Goal: Information Seeking & Learning: Learn about a topic

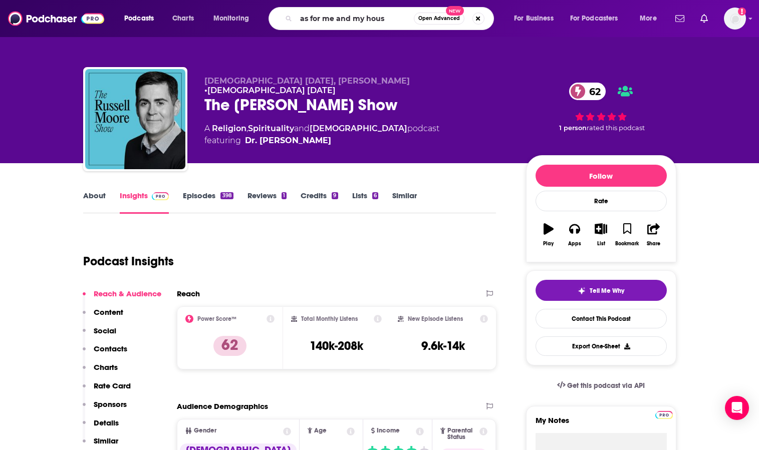
type input "as for me and my house"
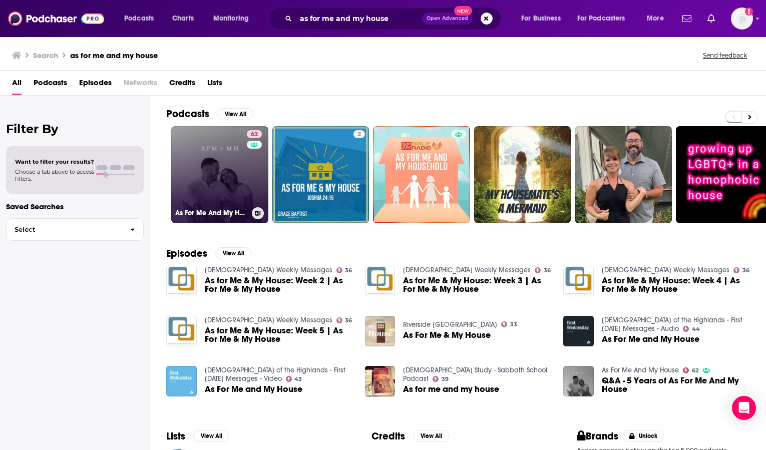
click at [244, 173] on link "62 As For Me And My House" at bounding box center [219, 174] width 97 height 97
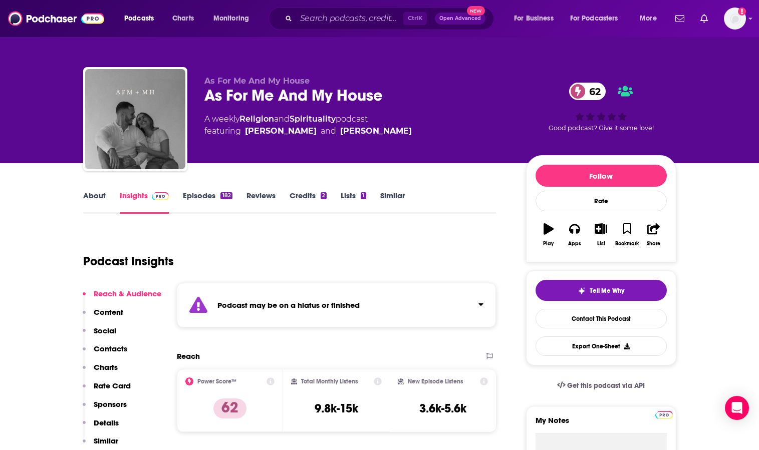
click at [91, 197] on link "About" at bounding box center [94, 202] width 23 height 23
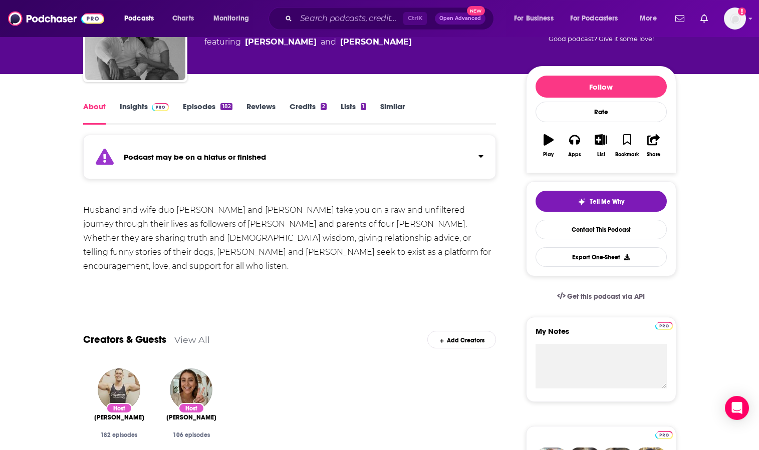
scroll to position [100, 0]
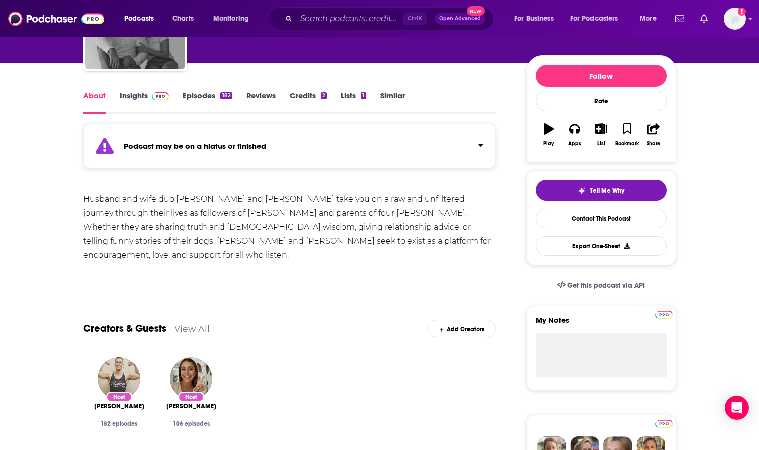
click at [137, 95] on link "Insights" at bounding box center [145, 102] width 50 height 23
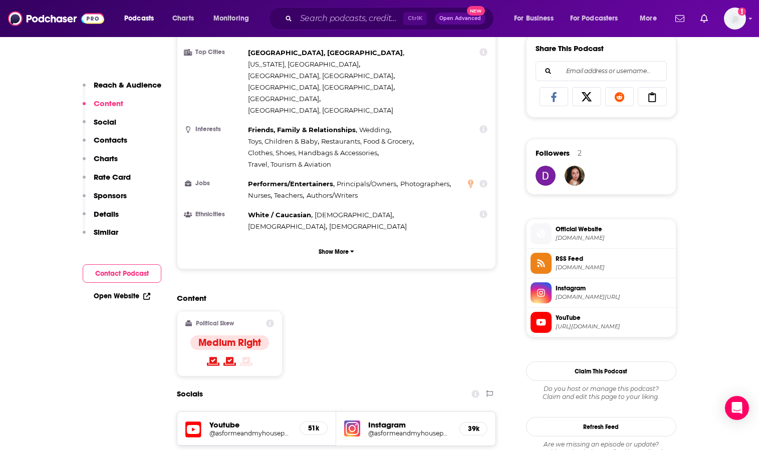
scroll to position [701, 0]
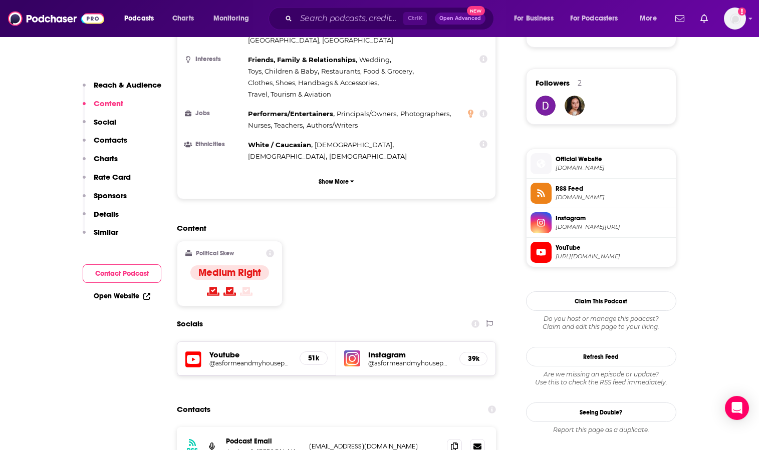
click at [388, 350] on h5 "Instagram" at bounding box center [409, 355] width 83 height 10
click at [387, 360] on h5 "@asformeandmyhousepodcast" at bounding box center [409, 364] width 83 height 8
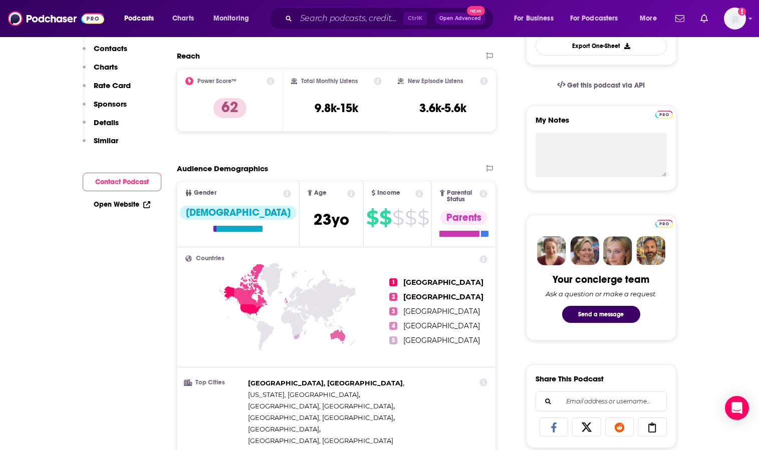
scroll to position [0, 0]
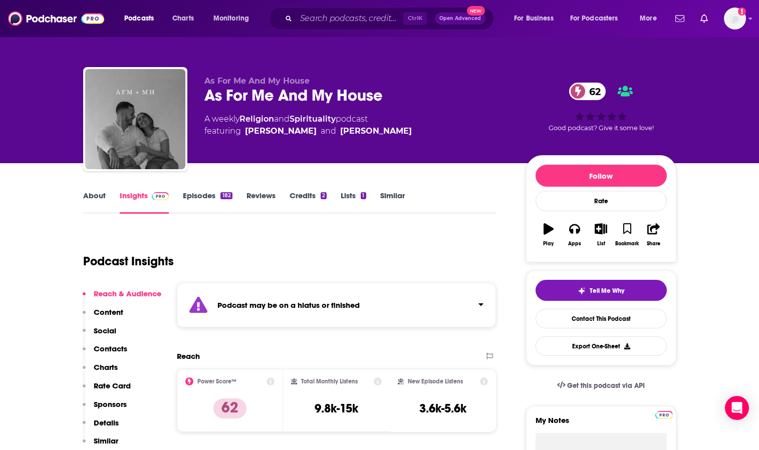
click at [201, 195] on link "Episodes 182" at bounding box center [207, 202] width 49 height 23
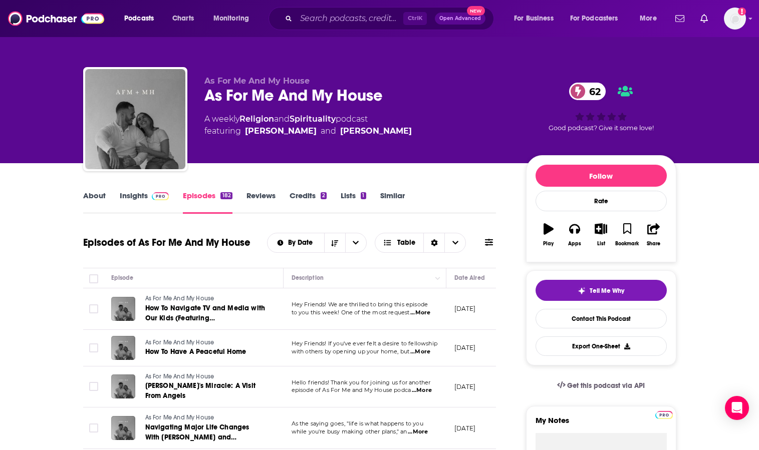
click at [134, 196] on link "Insights" at bounding box center [145, 202] width 50 height 23
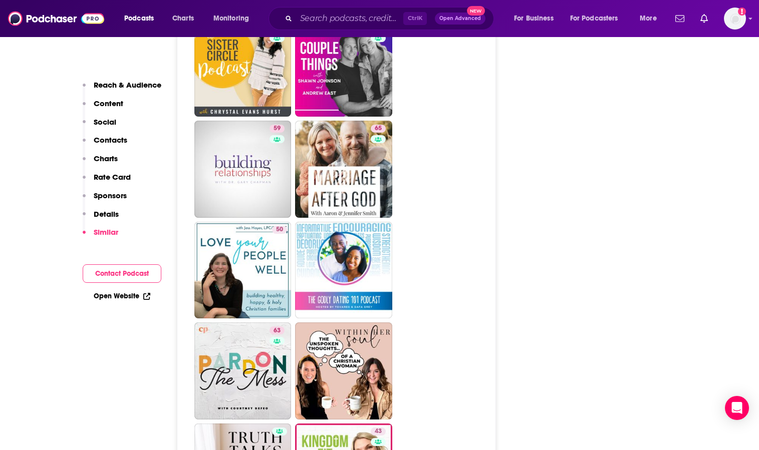
scroll to position [3055, 0]
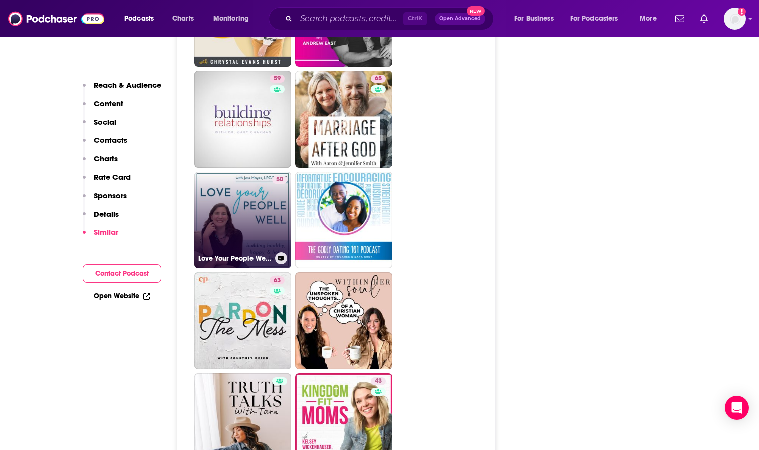
click at [241, 172] on link "50 Love Your People Well | A Therapist’s Tips For [DEMOGRAPHIC_DATA] Mom Life, …" at bounding box center [242, 220] width 97 height 97
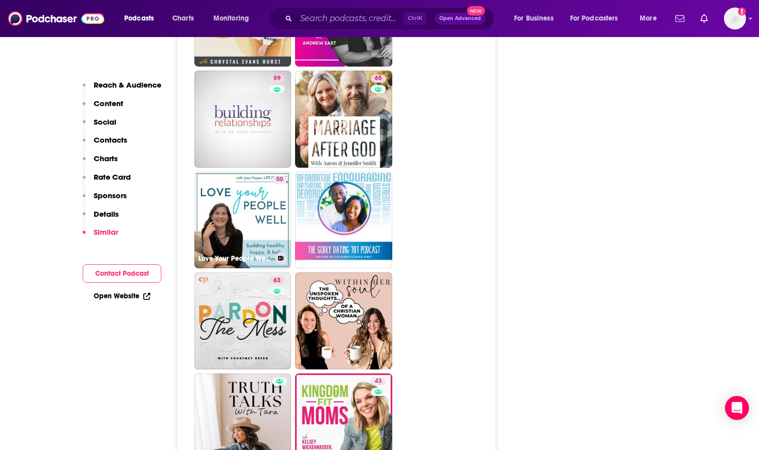
type input "[URL][DOMAIN_NAME]"
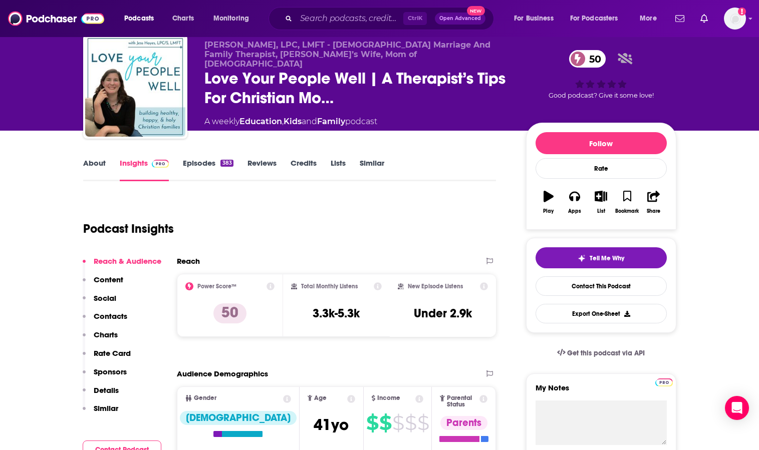
scroll to position [50, 0]
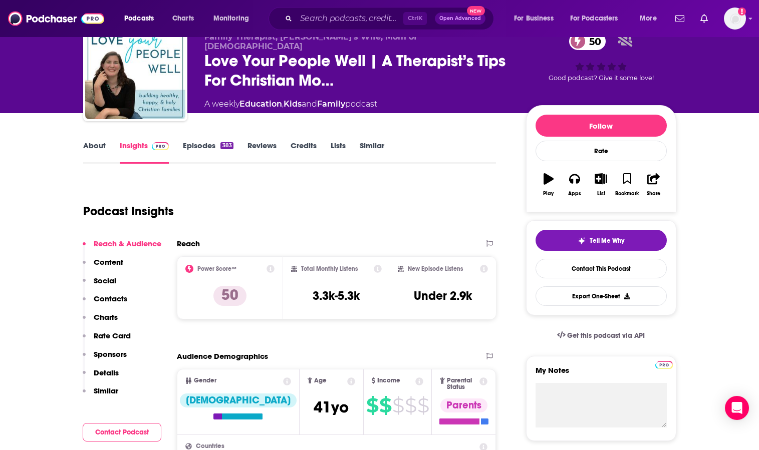
click at [97, 144] on link "About" at bounding box center [94, 152] width 23 height 23
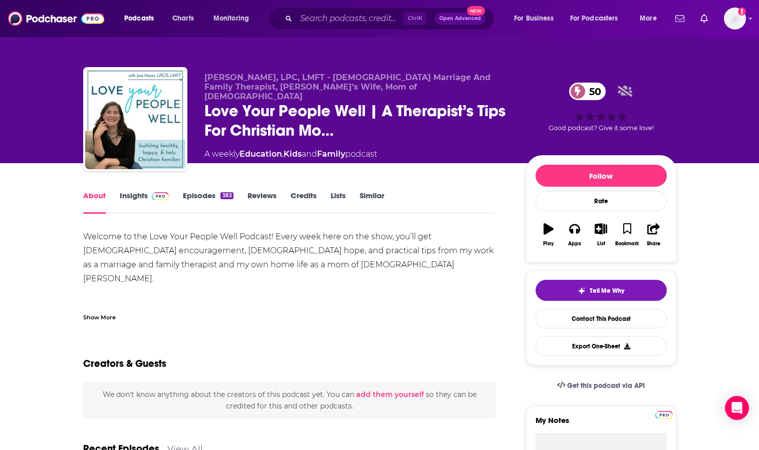
click at [101, 317] on div "Show More" at bounding box center [99, 317] width 33 height 10
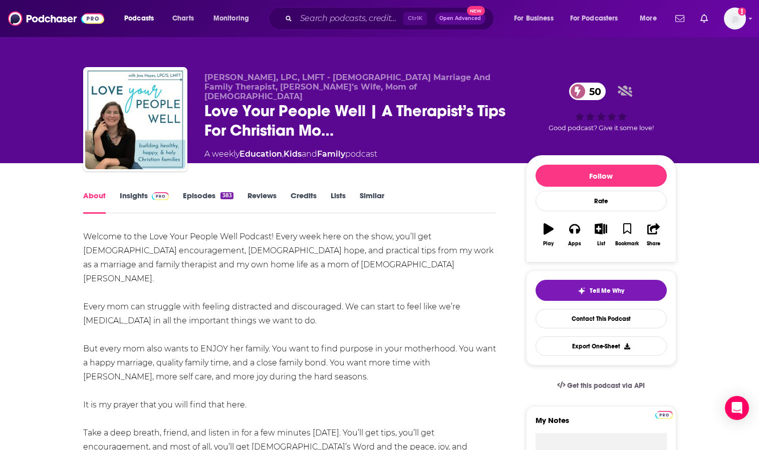
click at [130, 196] on link "Insights" at bounding box center [145, 202] width 50 height 23
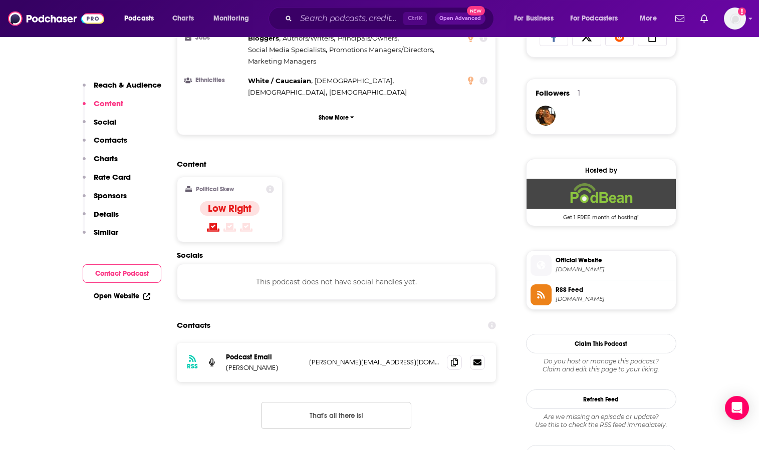
scroll to position [751, 0]
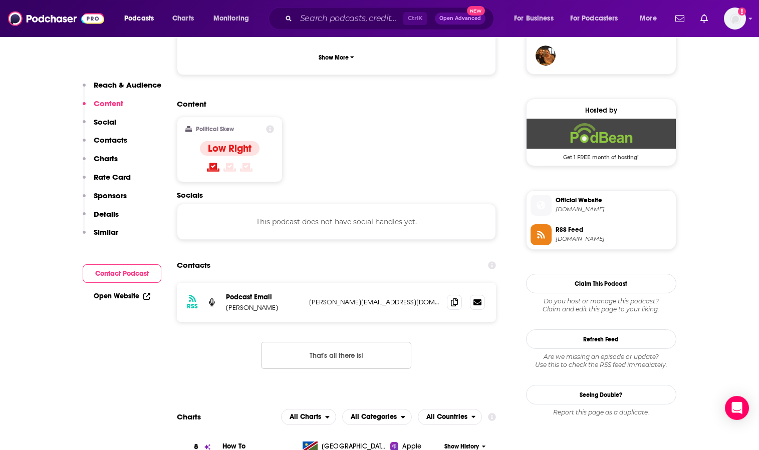
click at [229, 293] on p "Podcast Email" at bounding box center [263, 297] width 75 height 9
drag, startPoint x: 310, startPoint y: 17, endPoint x: 299, endPoint y: 22, distance: 12.3
click at [310, 17] on input "Search podcasts, credits, & more..." at bounding box center [349, 19] width 107 height 16
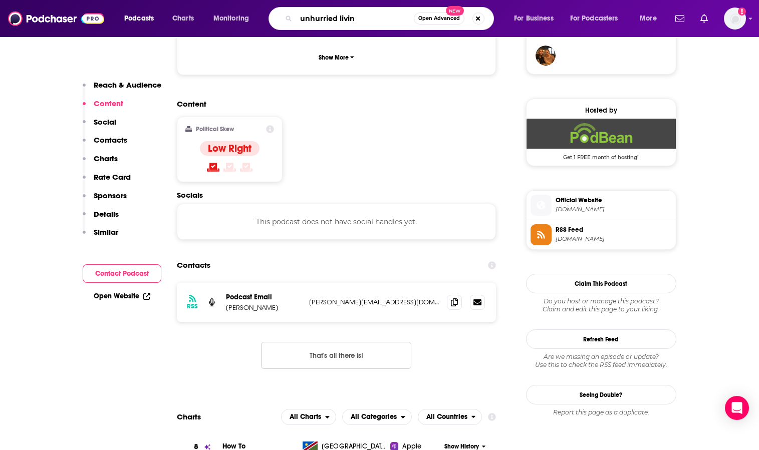
type input "unhurried living"
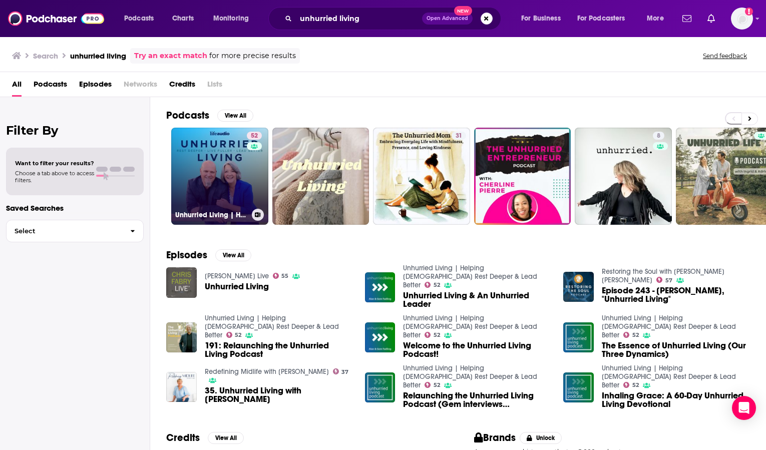
click at [204, 172] on link "52 Unhurried Living | Helping [DEMOGRAPHIC_DATA] Rest Deeper & Lead Better" at bounding box center [219, 176] width 97 height 97
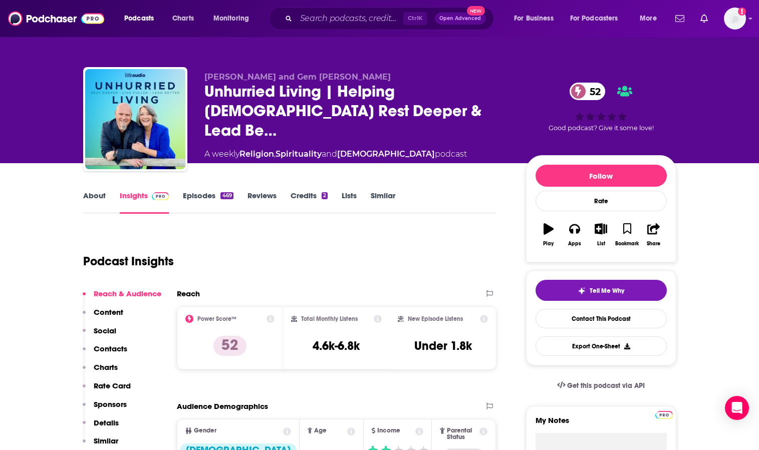
click at [96, 194] on link "About" at bounding box center [94, 202] width 23 height 23
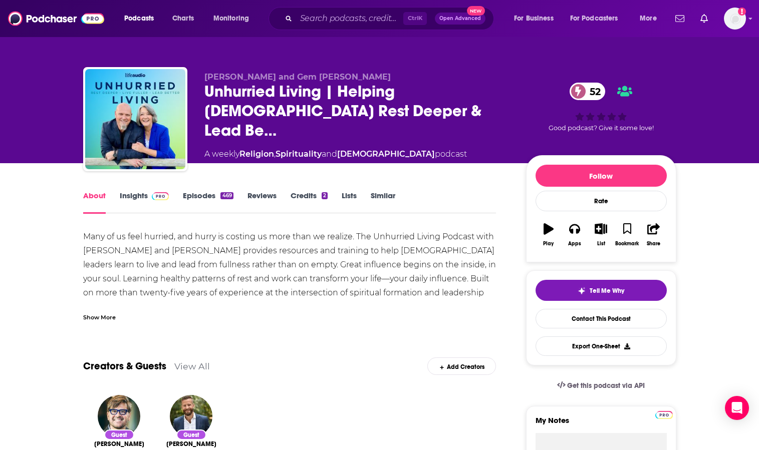
click at [103, 319] on div "Show More" at bounding box center [99, 317] width 33 height 10
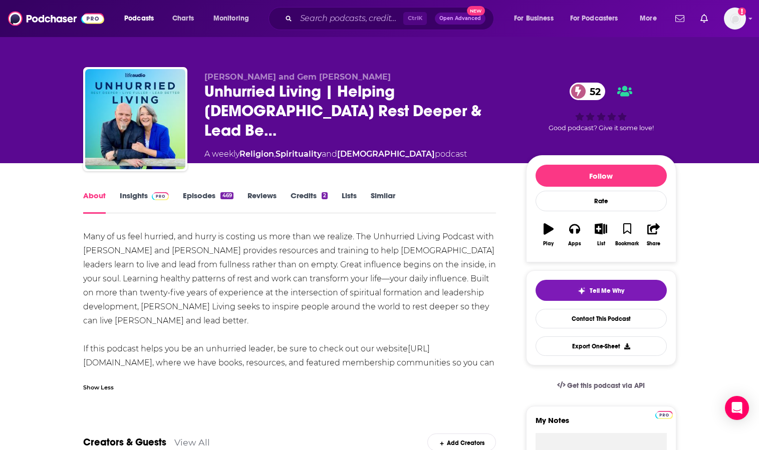
click at [133, 196] on link "Insights" at bounding box center [145, 202] width 50 height 23
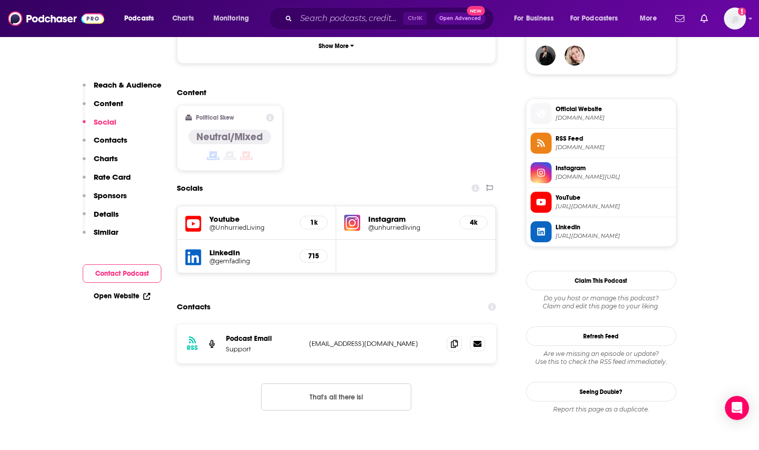
scroll to position [701, 0]
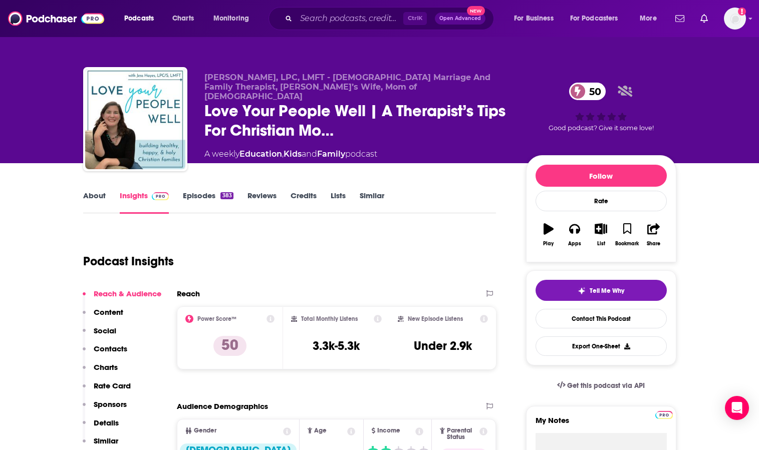
type input "[URL][DOMAIN_NAME]"
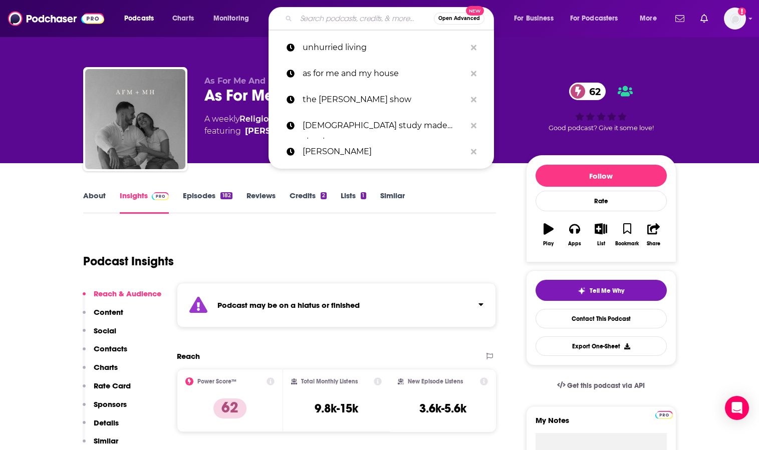
click at [316, 17] on input "Search podcasts, credits, & more..." at bounding box center [365, 19] width 138 height 16
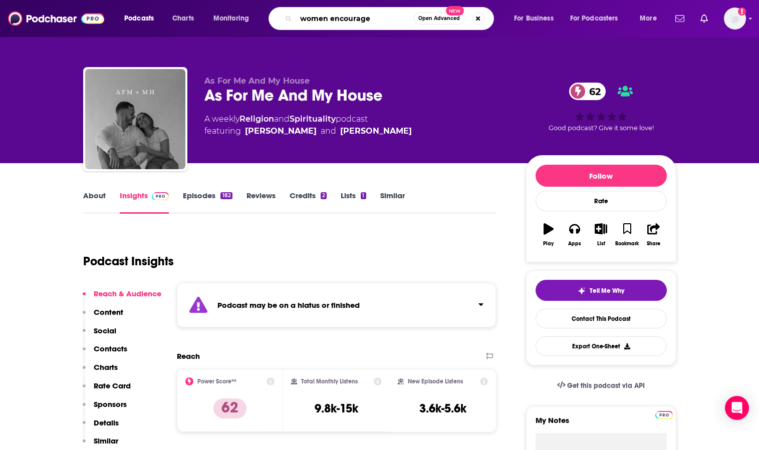
type input "women encouraged"
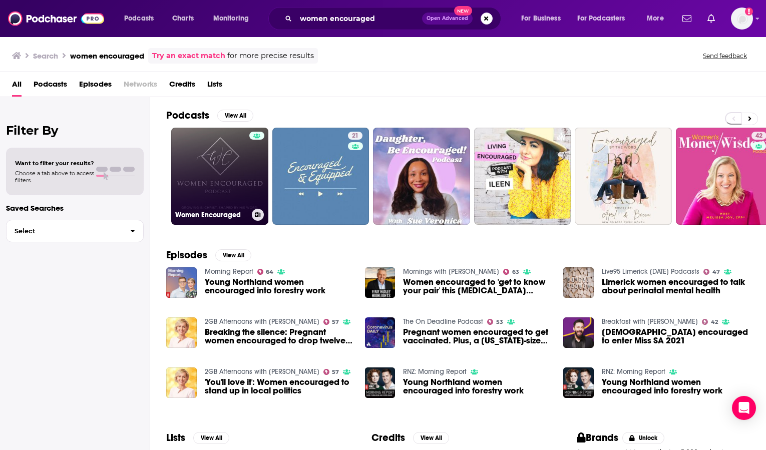
click at [212, 166] on link "Women Encouraged" at bounding box center [219, 176] width 97 height 97
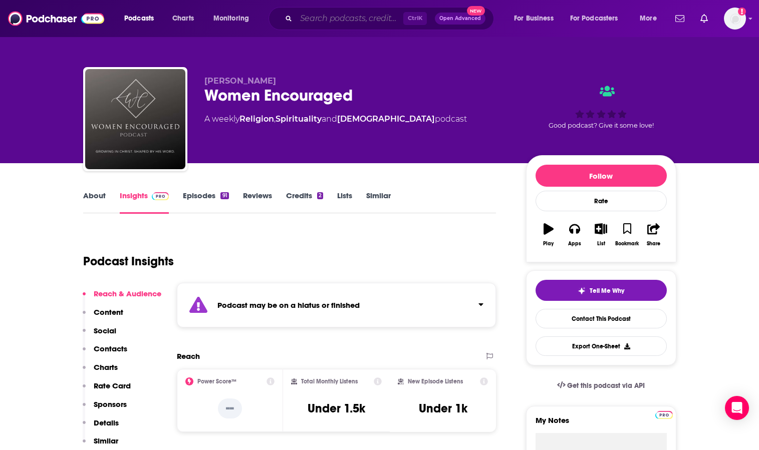
click at [331, 18] on input "Search podcasts, credits, & more..." at bounding box center [349, 19] width 107 height 16
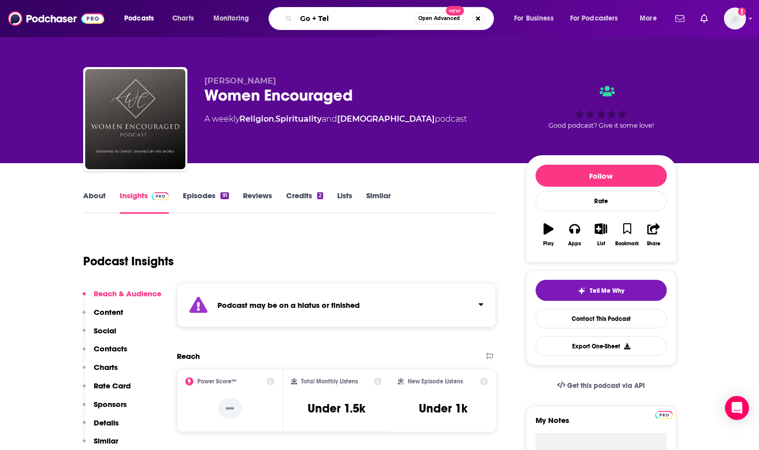
type input "Go + Tell"
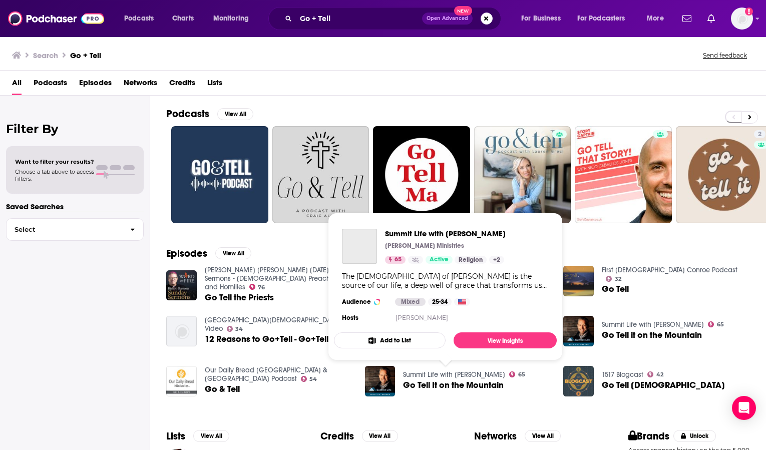
click at [427, 376] on link "Summit Life with [PERSON_NAME]" at bounding box center [454, 375] width 102 height 9
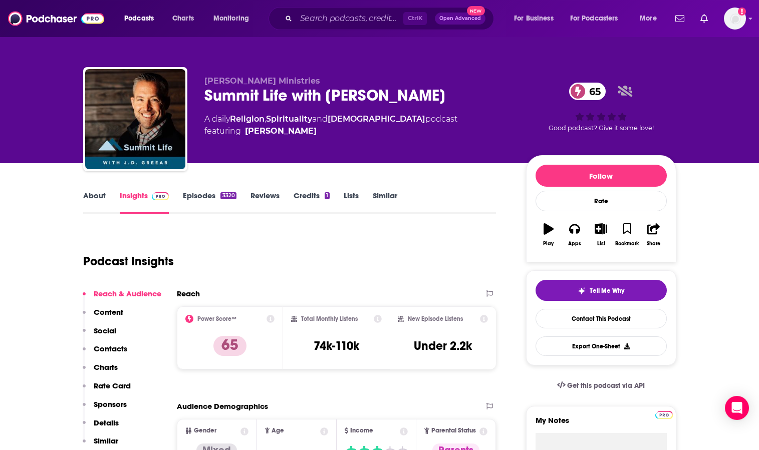
click at [192, 193] on link "Episodes 3320" at bounding box center [209, 202] width 53 height 23
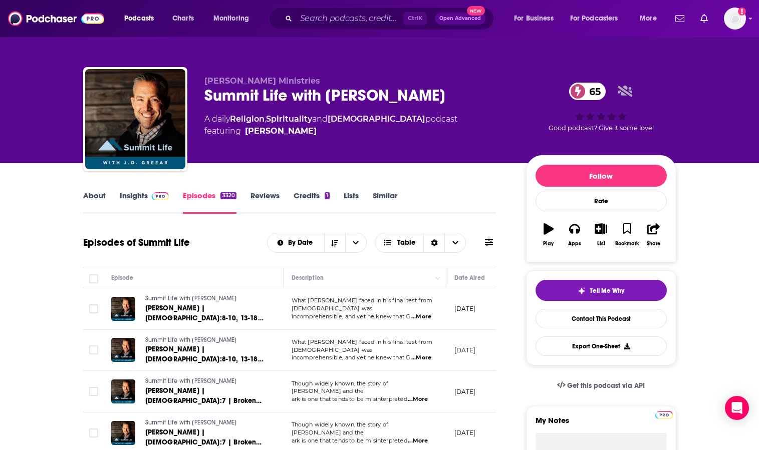
click at [91, 198] on link "About" at bounding box center [94, 202] width 23 height 23
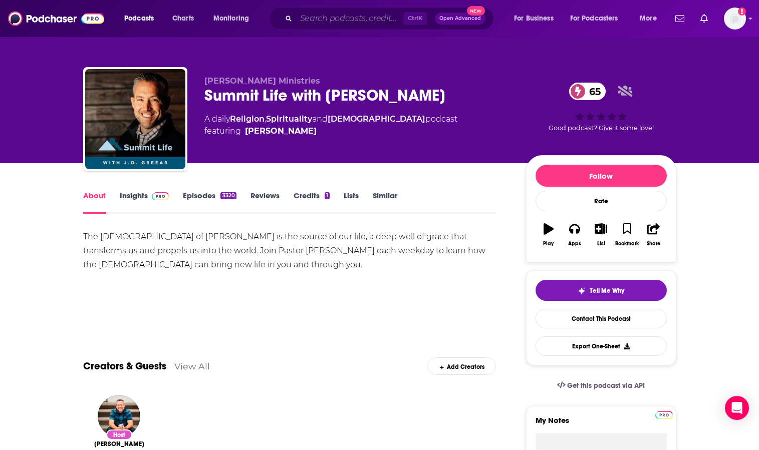
click at [313, 13] on input "Search podcasts, credits, & more..." at bounding box center [349, 19] width 107 height 16
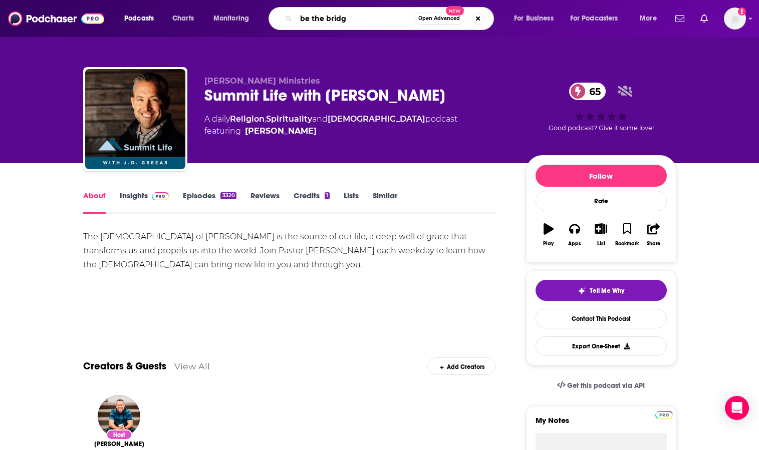
type input "be the bridge"
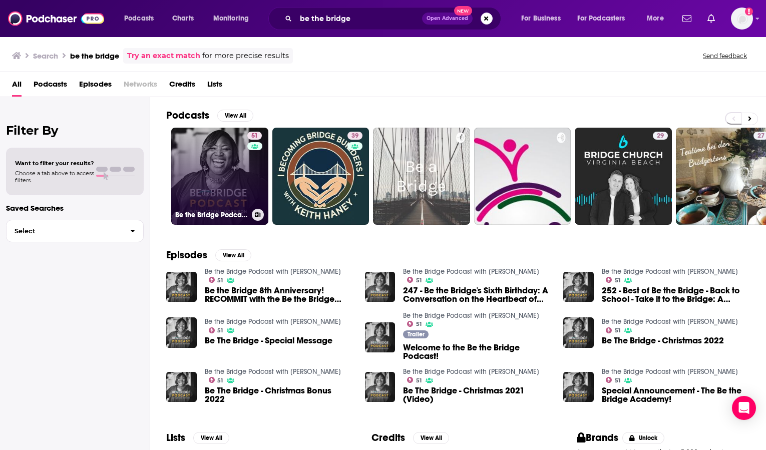
click at [220, 165] on link "51 Be the Bridge Podcast with [PERSON_NAME]" at bounding box center [219, 176] width 97 height 97
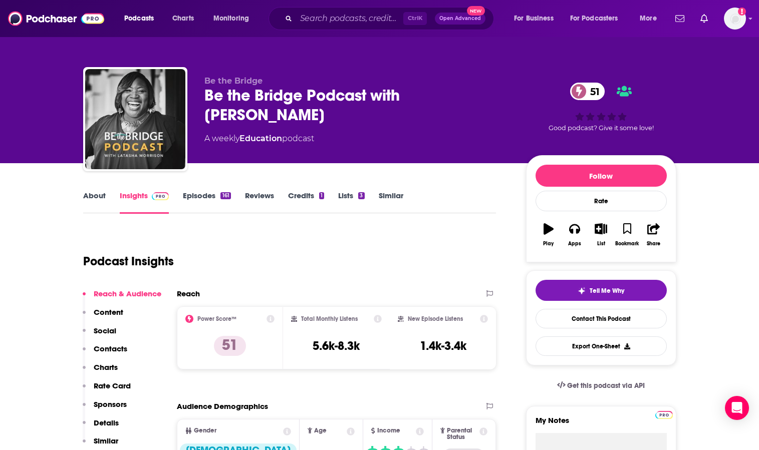
click at [97, 196] on link "About" at bounding box center [94, 202] width 23 height 23
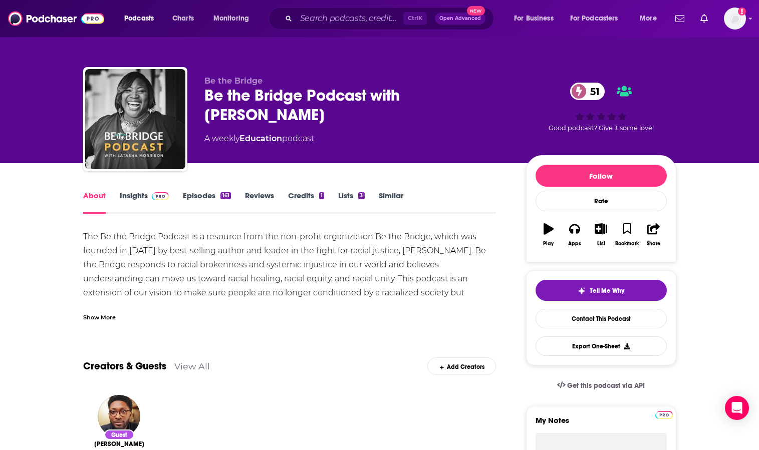
click at [103, 316] on div "Show More" at bounding box center [99, 317] width 33 height 10
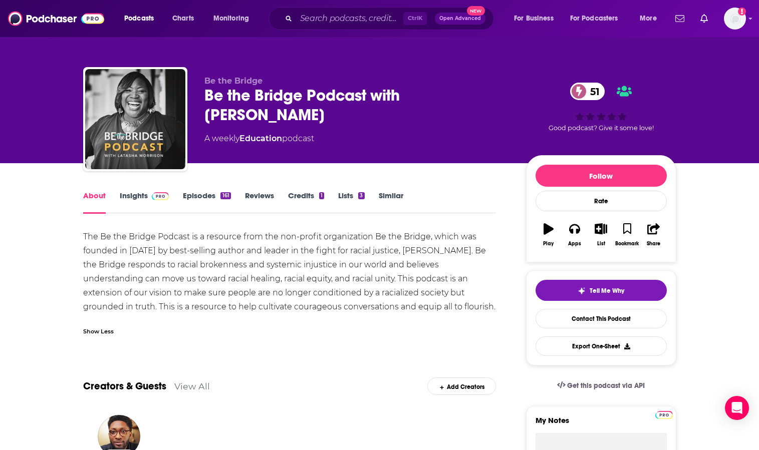
click at [134, 196] on link "Insights" at bounding box center [145, 202] width 50 height 23
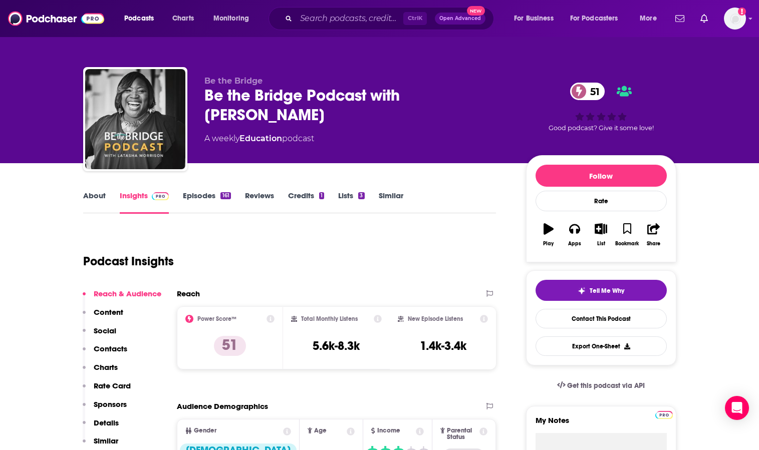
click at [196, 194] on link "Episodes 161" at bounding box center [207, 202] width 48 height 23
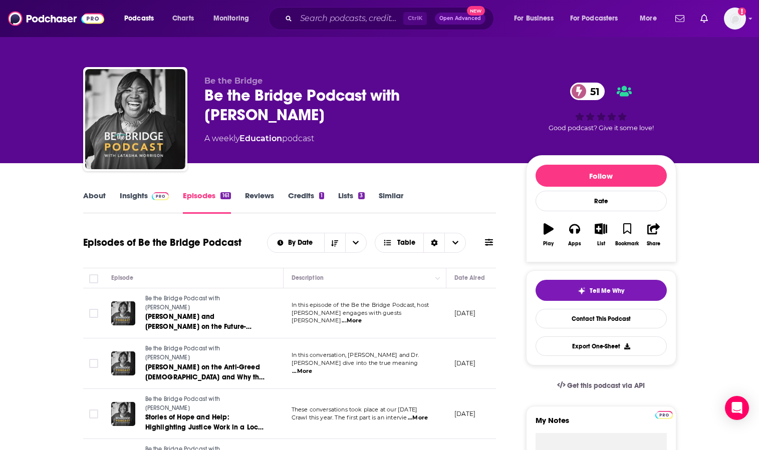
click at [128, 194] on link "Insights" at bounding box center [145, 202] width 50 height 23
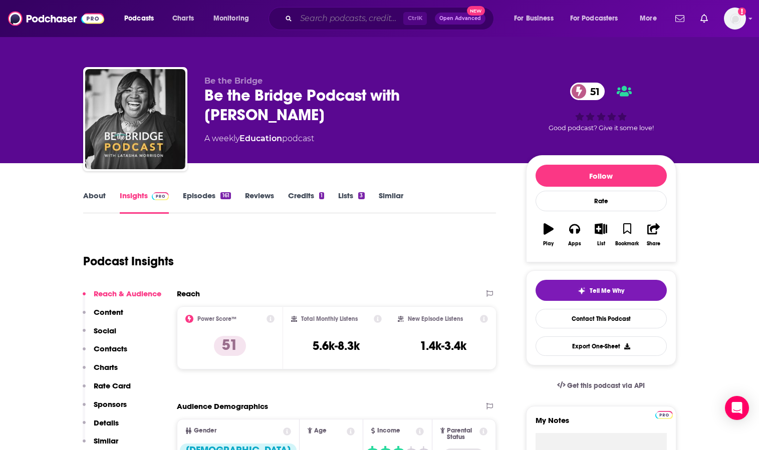
click at [306, 20] on input "Search podcasts, credits, & more..." at bounding box center [349, 19] width 107 height 16
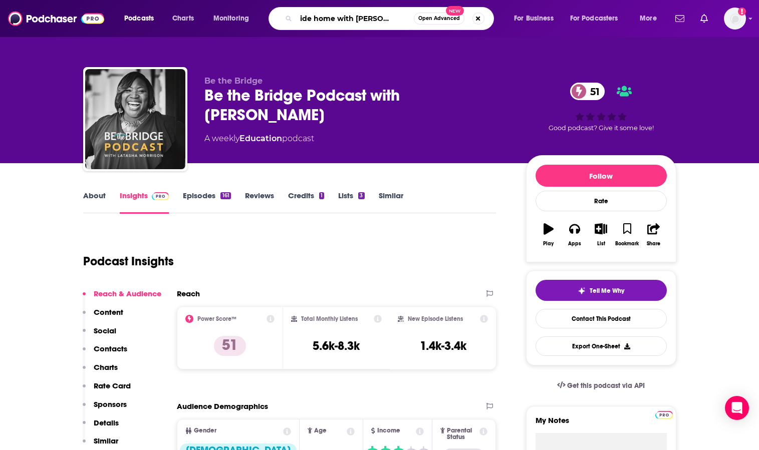
type input "the ride home with [PERSON_NAME] and [PERSON_NAME]"
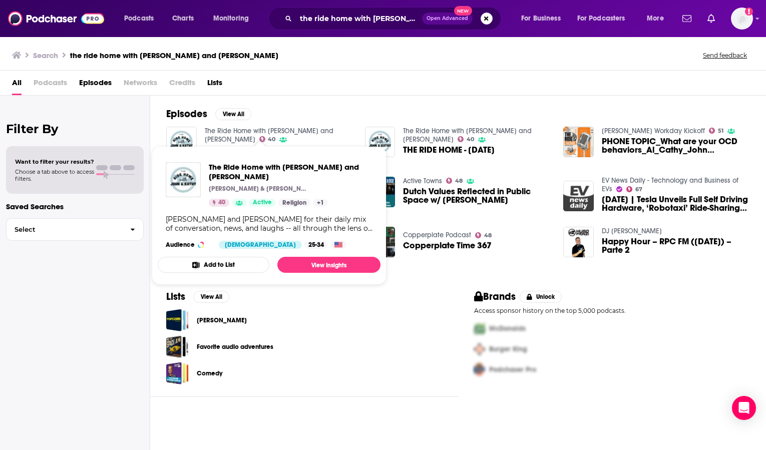
click at [249, 132] on link "The Ride Home with [PERSON_NAME] and [PERSON_NAME]" at bounding box center [269, 135] width 129 height 17
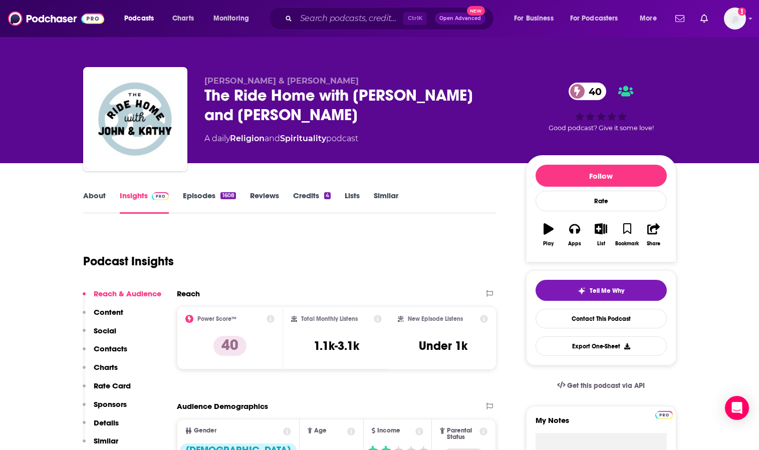
click at [90, 193] on link "About" at bounding box center [94, 202] width 23 height 23
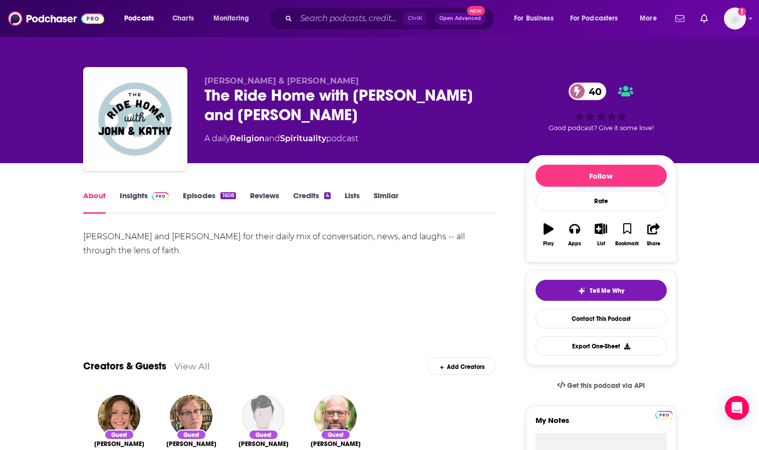
click at [127, 196] on link "Insights" at bounding box center [145, 202] width 50 height 23
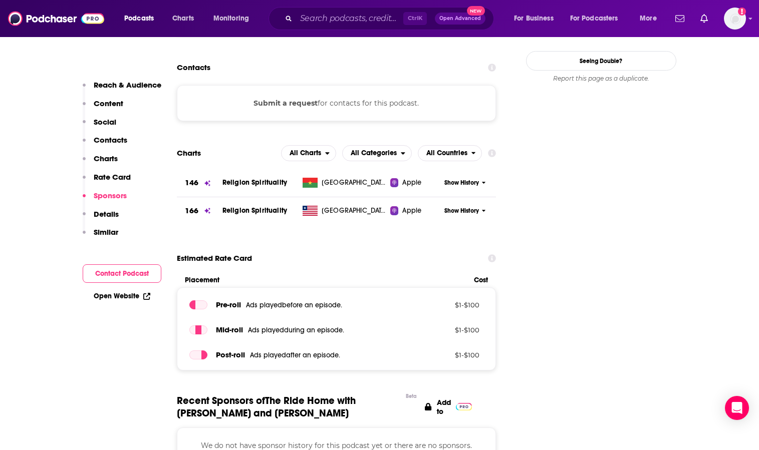
scroll to position [1002, 0]
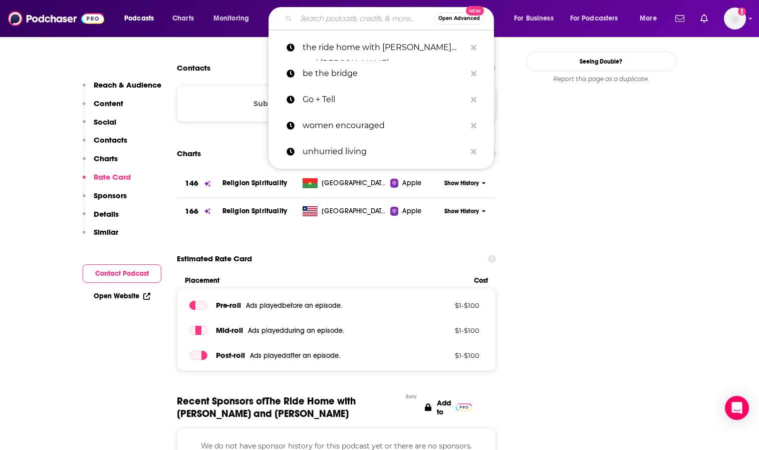
click at [307, 18] on input "Search podcasts, credits, & more..." at bounding box center [365, 19] width 138 height 16
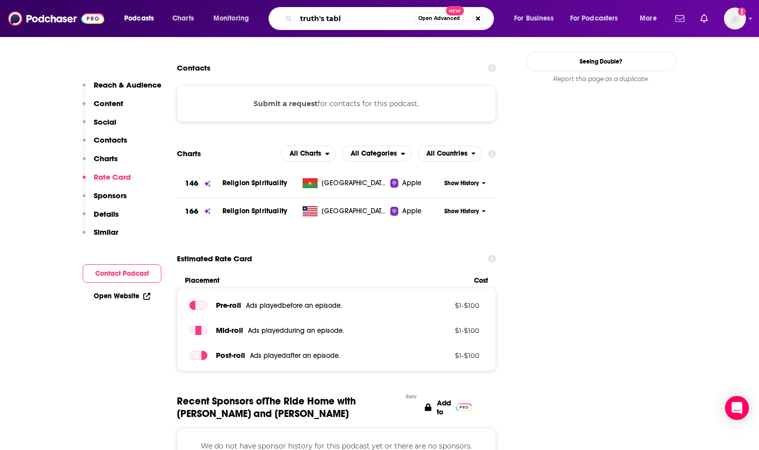
type input "truth's table"
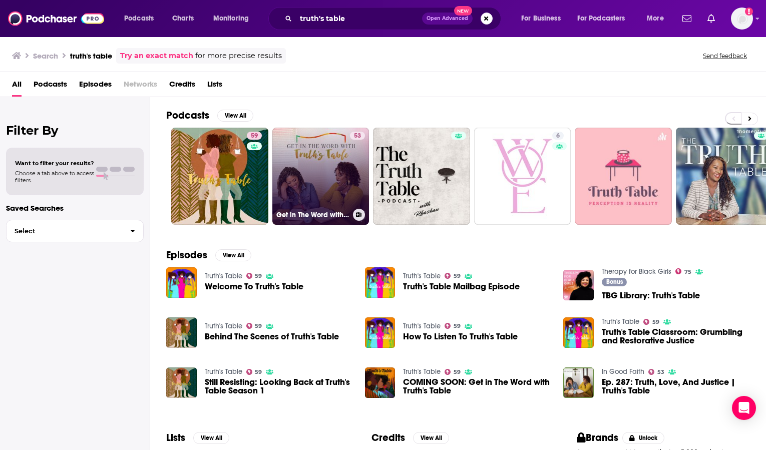
click at [298, 177] on link "53 Get in The Word with Truth's Table" at bounding box center [320, 176] width 97 height 97
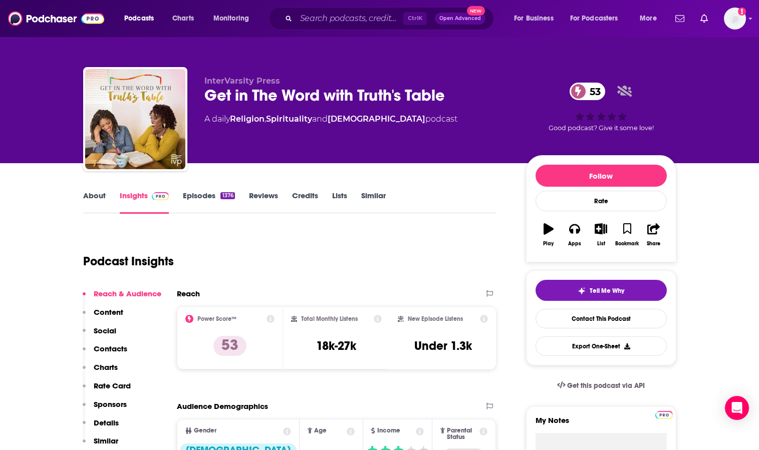
click at [89, 193] on link "About" at bounding box center [94, 202] width 23 height 23
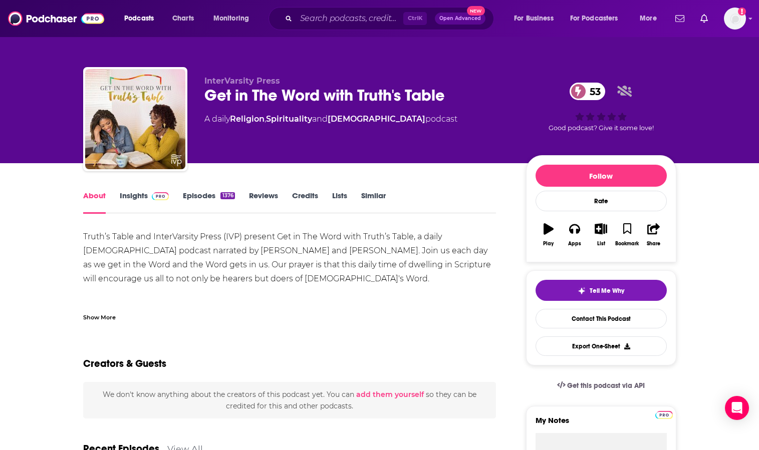
click at [100, 318] on div "Show More" at bounding box center [99, 317] width 33 height 10
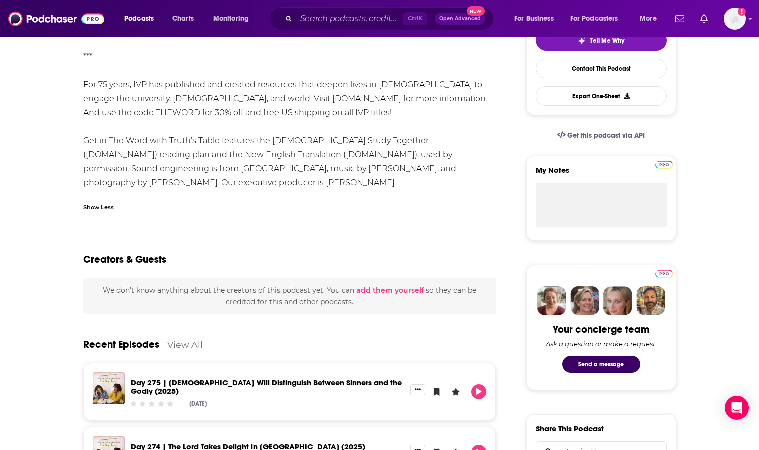
scroll to position [351, 0]
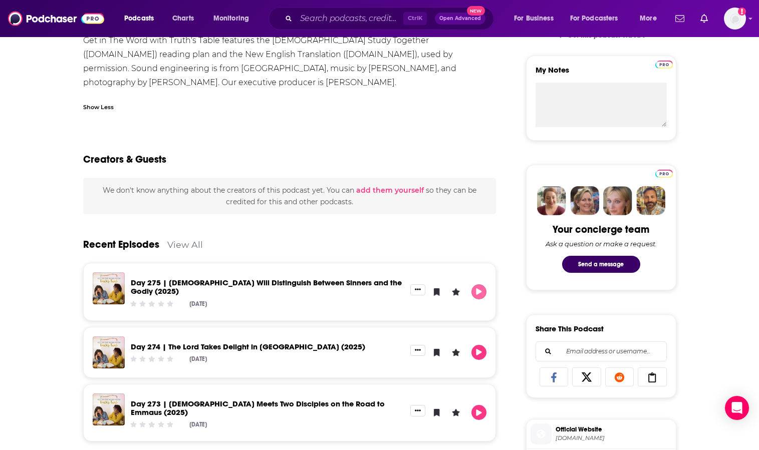
click at [477, 288] on icon "Play" at bounding box center [479, 291] width 6 height 7
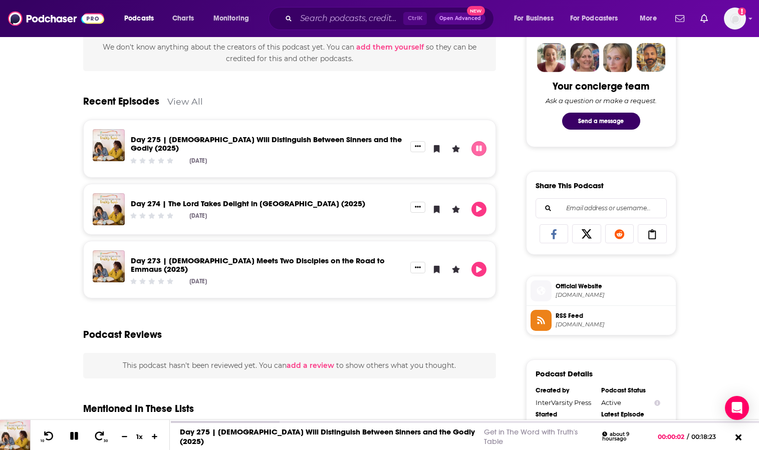
scroll to position [501, 0]
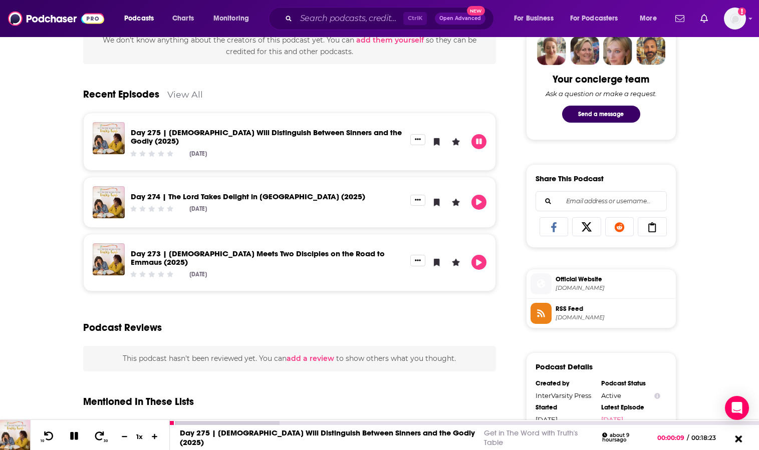
click at [738, 435] on icon at bounding box center [738, 439] width 13 height 10
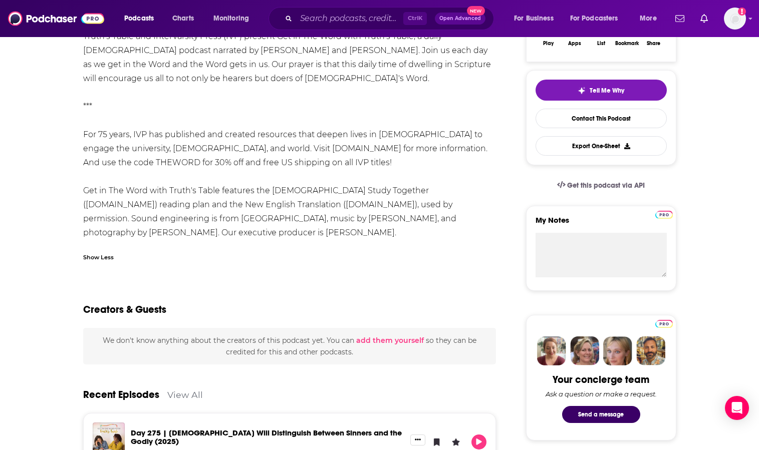
scroll to position [0, 0]
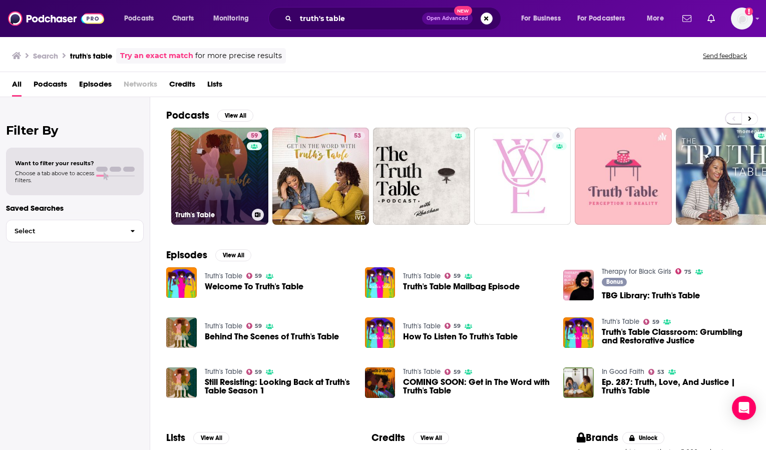
click at [210, 171] on link "59 Truth's Table" at bounding box center [219, 176] width 97 height 97
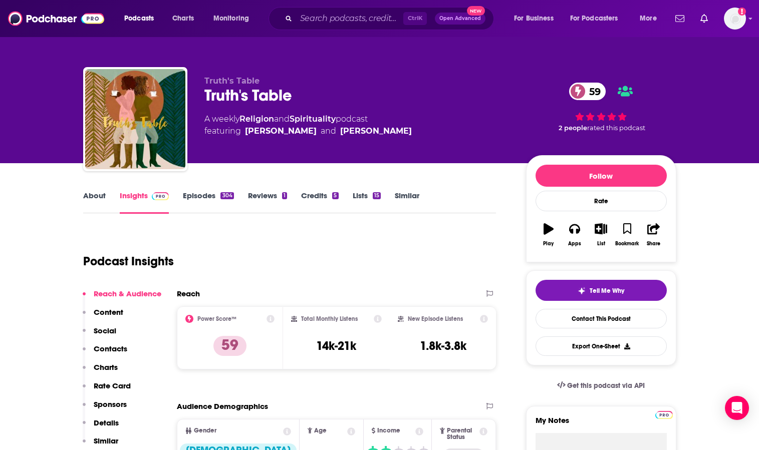
click at [92, 195] on link "About" at bounding box center [94, 202] width 23 height 23
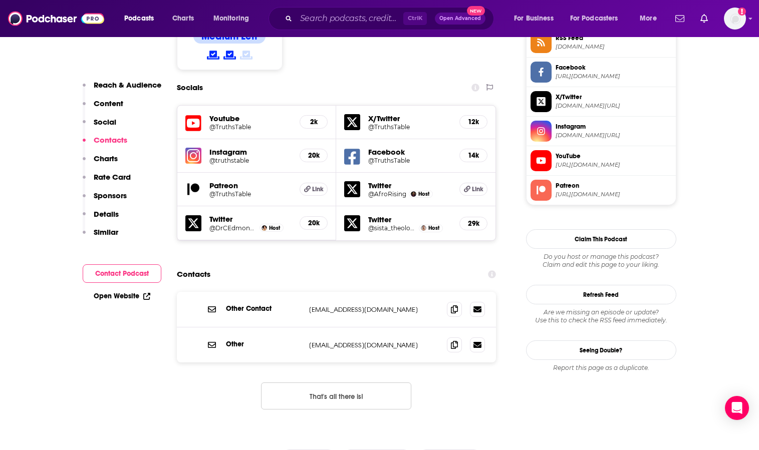
scroll to position [851, 0]
click at [224, 157] on h5 "@truthstable" at bounding box center [250, 161] width 83 height 8
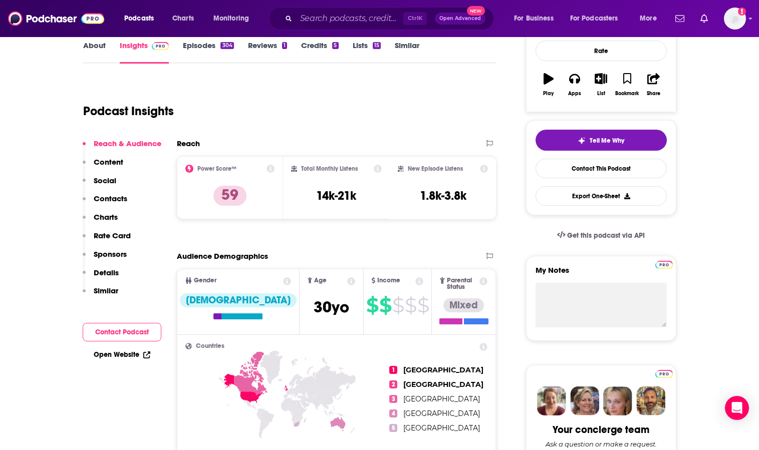
scroll to position [0, 0]
